Goal: Use online tool/utility: Utilize a website feature to perform a specific function

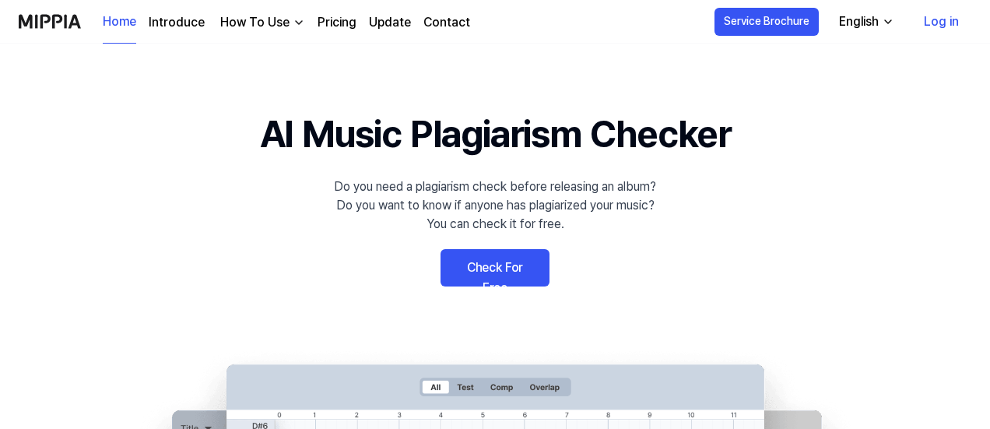
click at [522, 260] on link "Check For Free" at bounding box center [495, 267] width 109 height 37
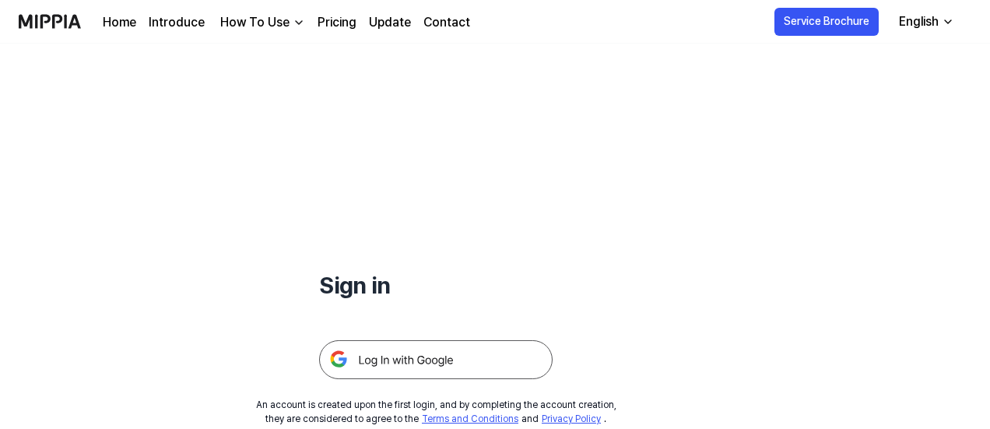
click at [417, 365] on img at bounding box center [435, 359] width 233 height 39
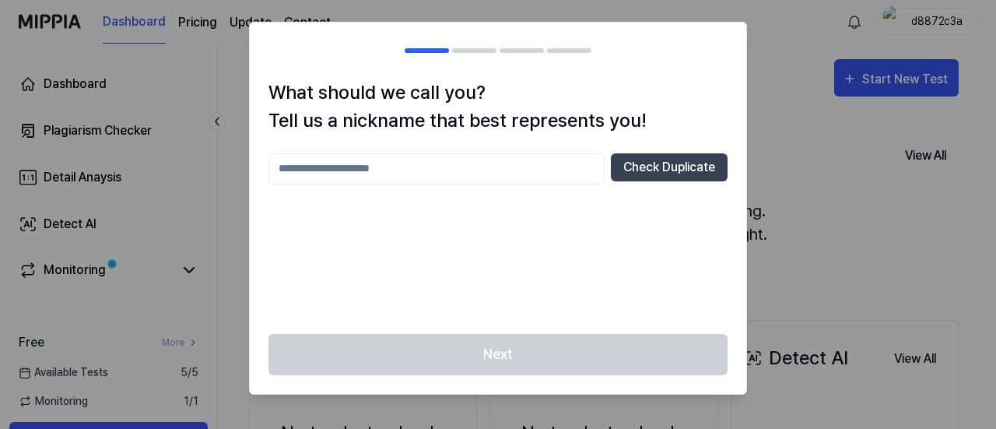
click at [525, 163] on input "text" at bounding box center [437, 168] width 336 height 31
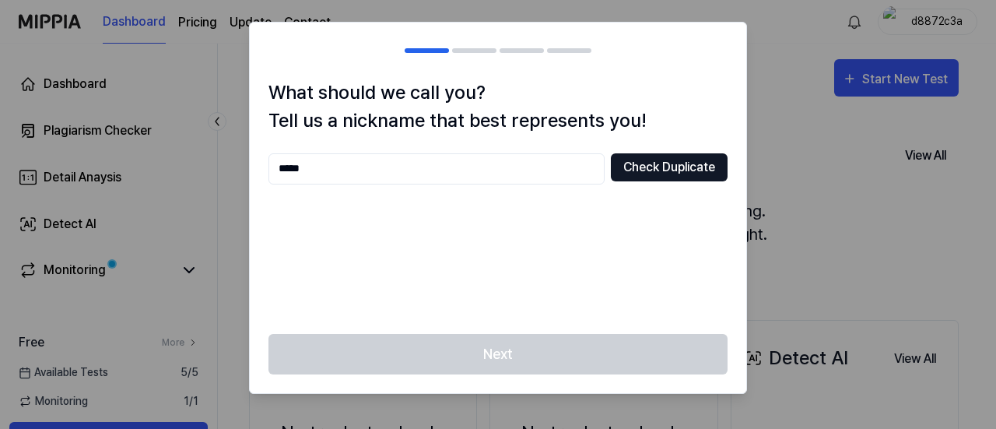
type input "*****"
click at [691, 171] on button "Check Duplicate" at bounding box center [669, 167] width 117 height 28
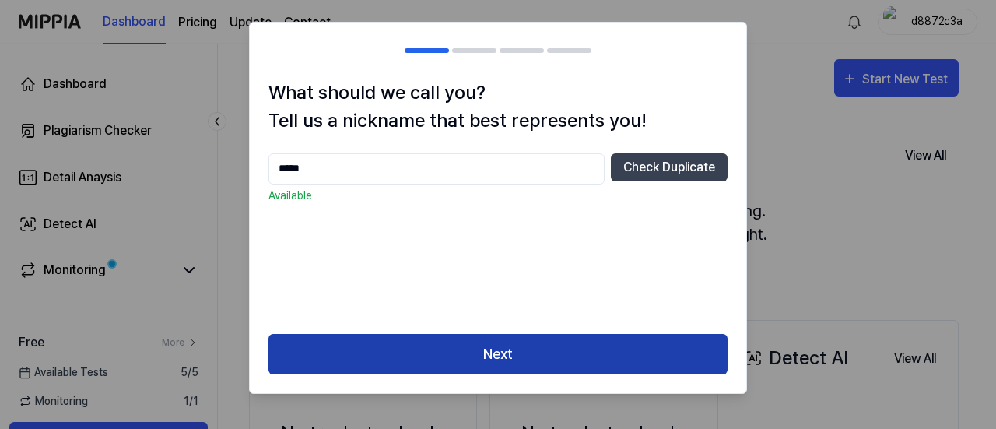
click at [523, 372] on button "Next" at bounding box center [498, 354] width 459 height 41
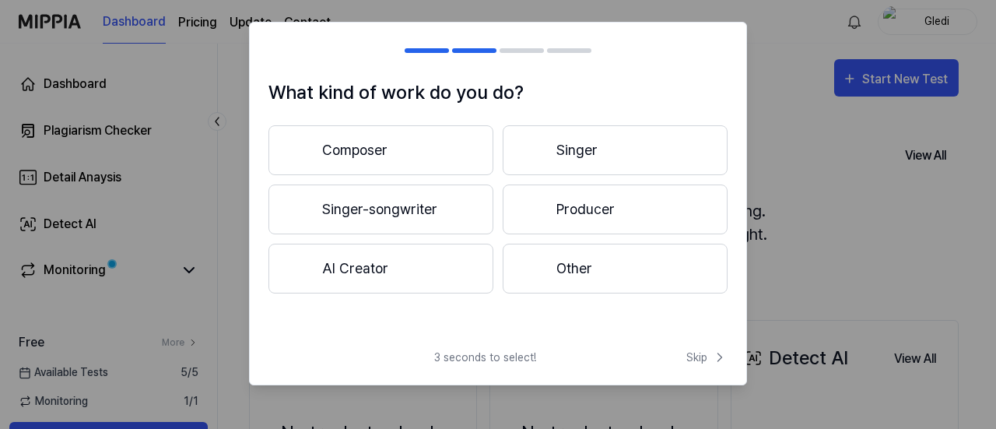
click at [394, 163] on button "Composer" at bounding box center [381, 150] width 225 height 50
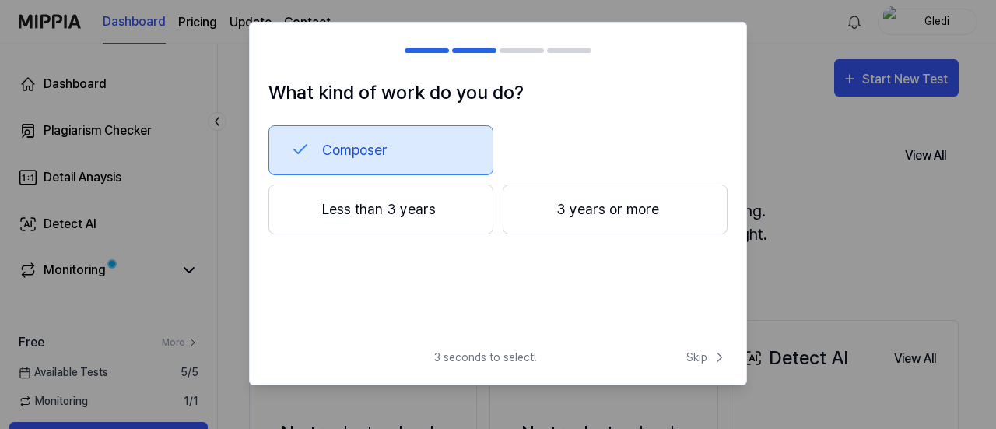
click at [588, 223] on button "3 years or more" at bounding box center [615, 209] width 225 height 50
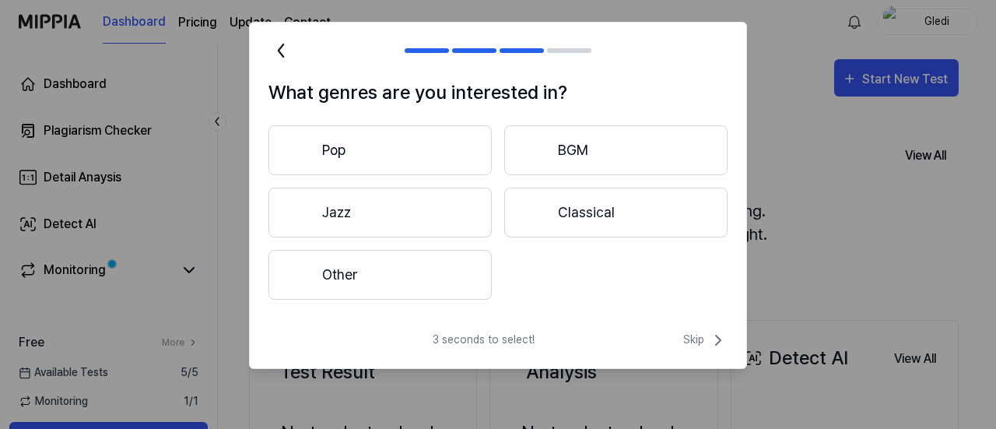
click at [374, 260] on button "Other" at bounding box center [380, 275] width 223 height 50
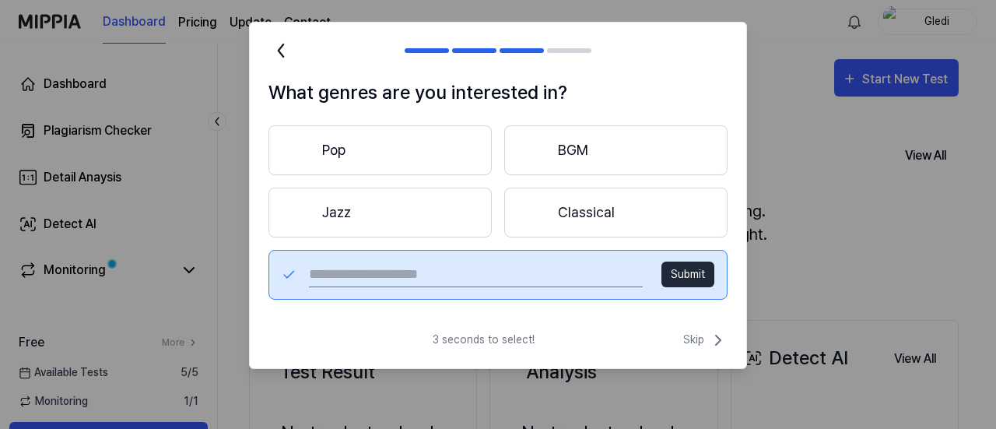
click at [428, 277] on input "text" at bounding box center [476, 274] width 334 height 25
type input "****"
click at [681, 279] on button "Submit" at bounding box center [688, 275] width 53 height 26
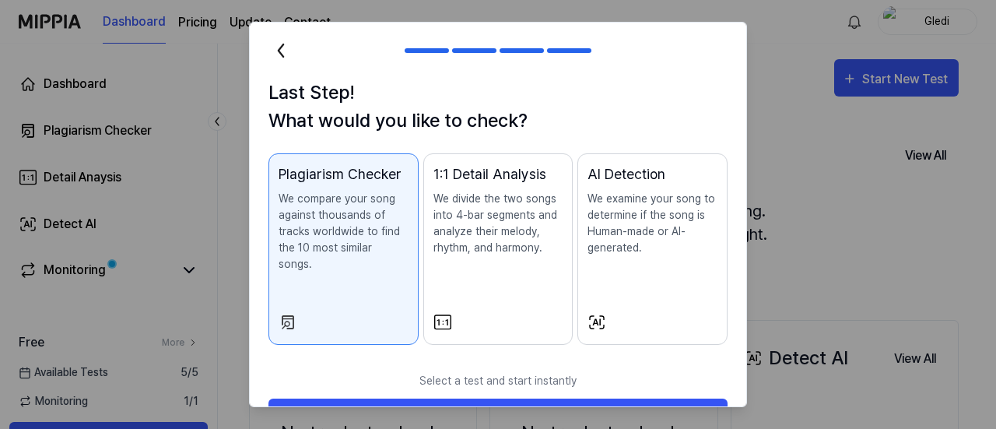
scroll to position [35, 0]
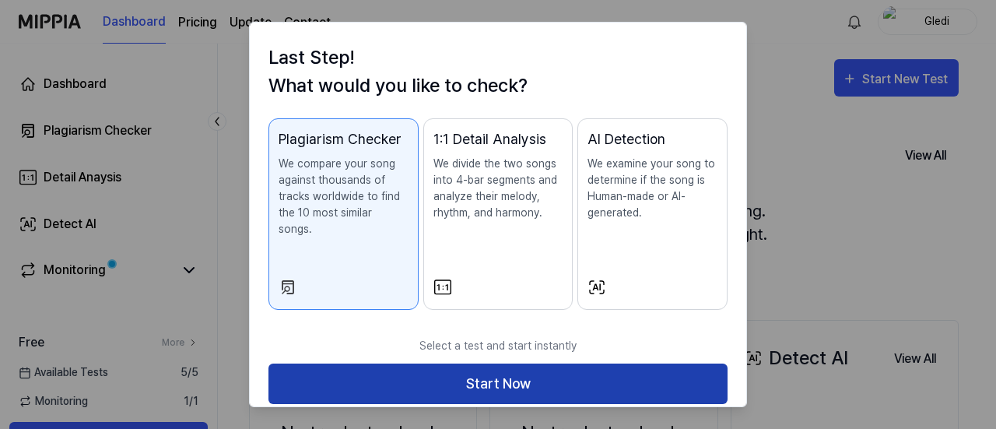
click at [517, 365] on button "Start Now" at bounding box center [498, 383] width 459 height 41
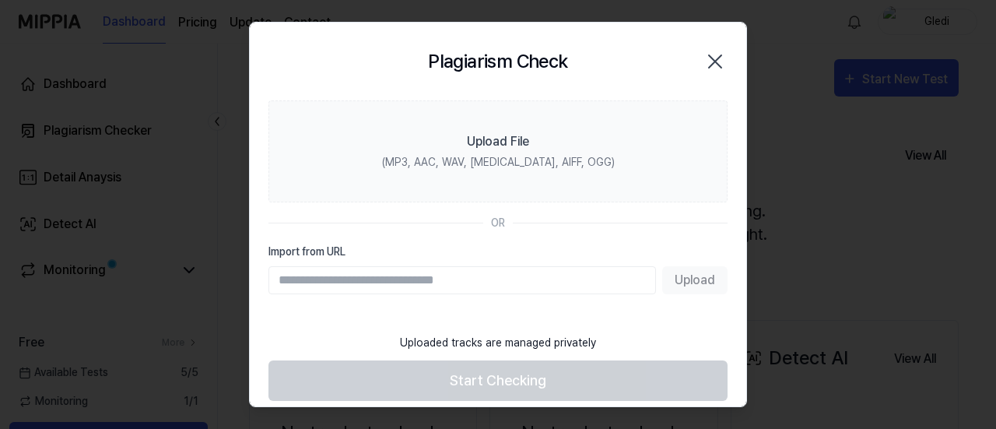
click at [387, 276] on input "Import from URL" at bounding box center [463, 280] width 388 height 28
paste input "**********"
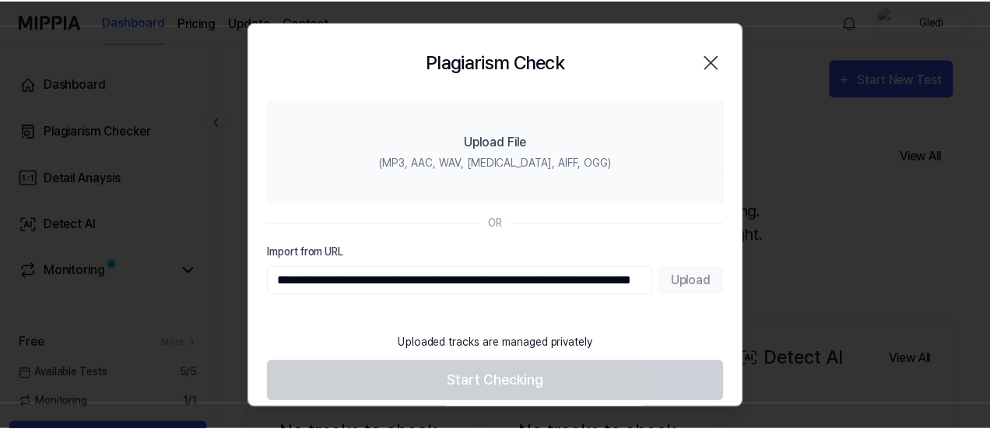
scroll to position [0, 121]
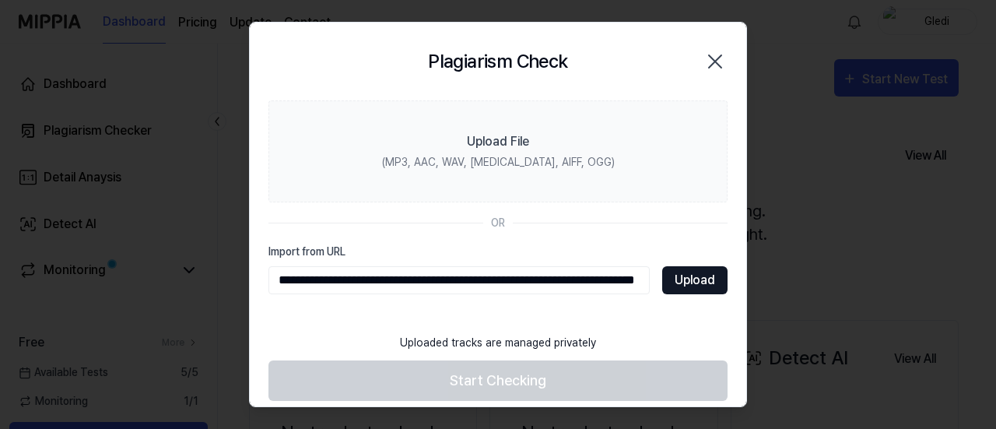
type input "**********"
click at [696, 282] on button "Upload" at bounding box center [694, 280] width 65 height 28
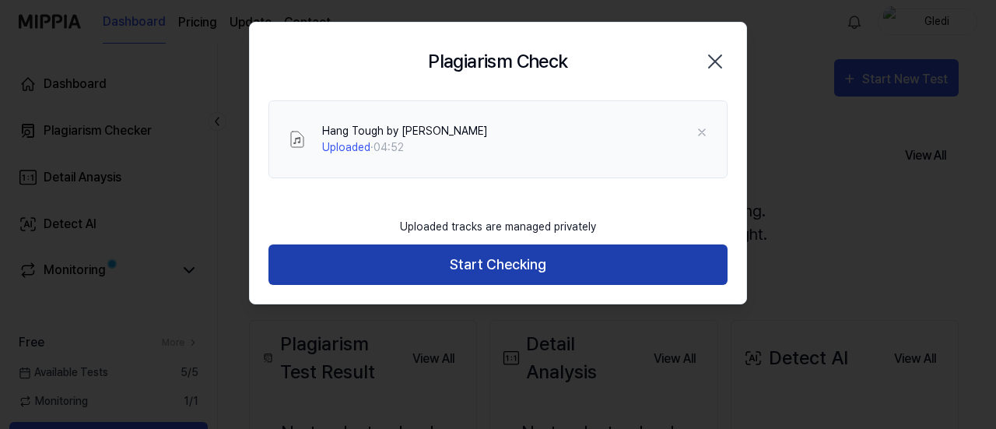
click at [476, 254] on button "Start Checking" at bounding box center [498, 264] width 459 height 41
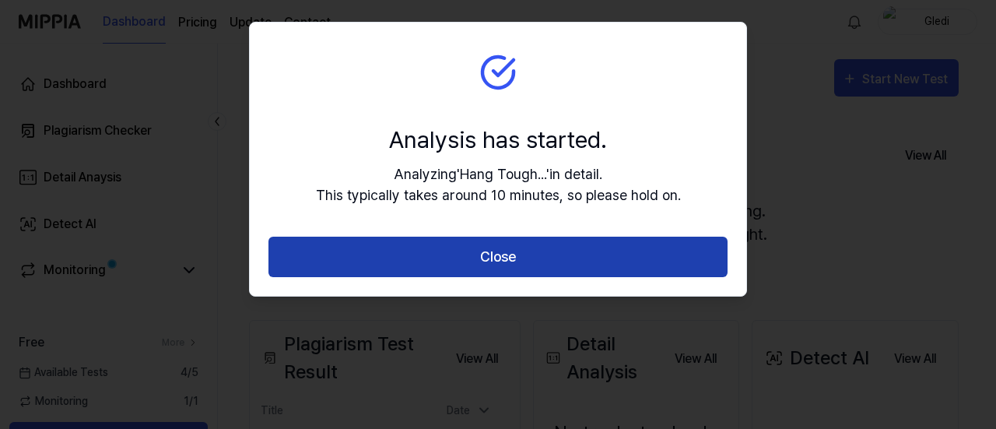
click at [513, 258] on button "Close" at bounding box center [498, 257] width 459 height 41
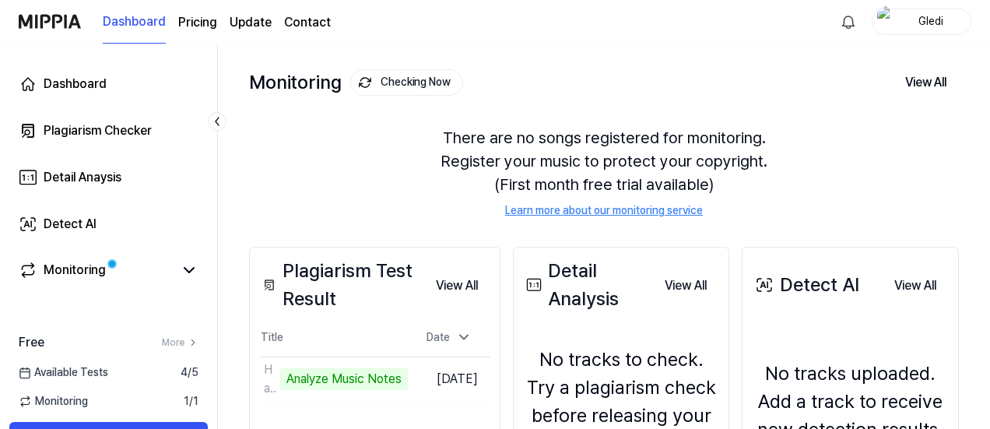
scroll to position [0, 0]
